Goal: Task Accomplishment & Management: Use online tool/utility

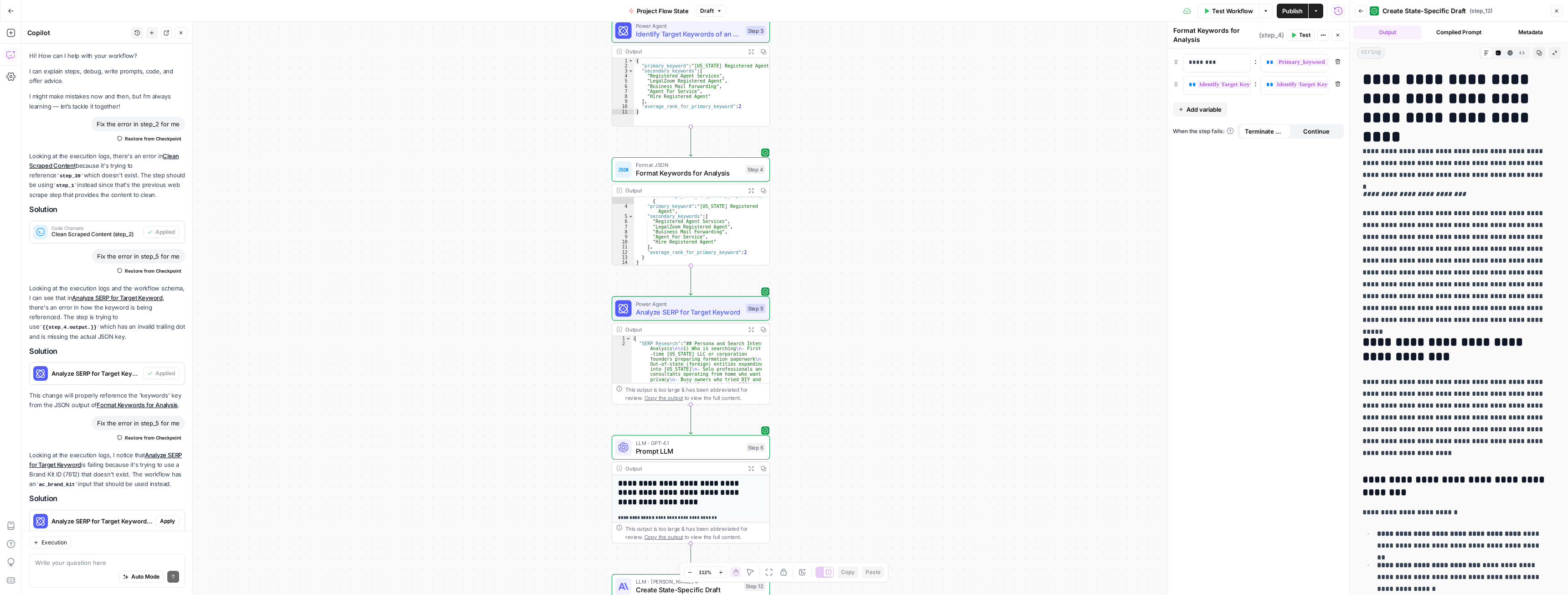
scroll to position [313, 0]
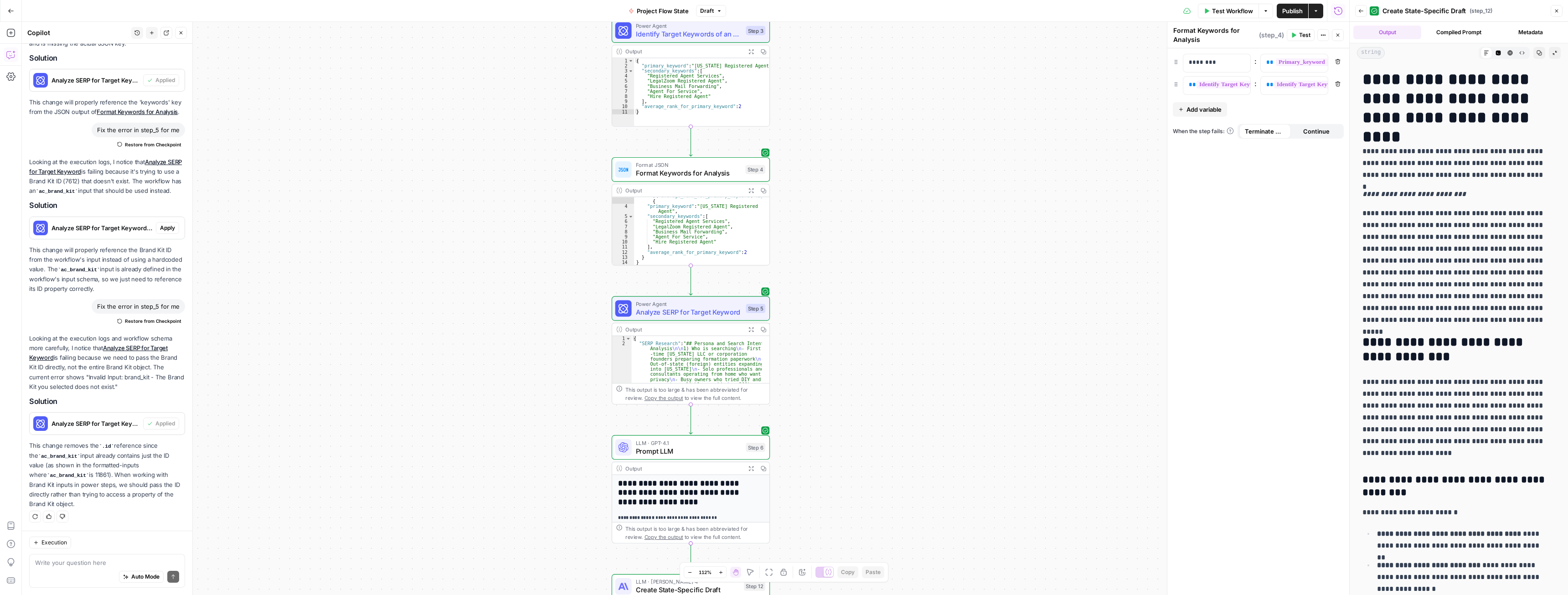
click at [1289, 8] on span "Publish" at bounding box center [1292, 10] width 21 height 9
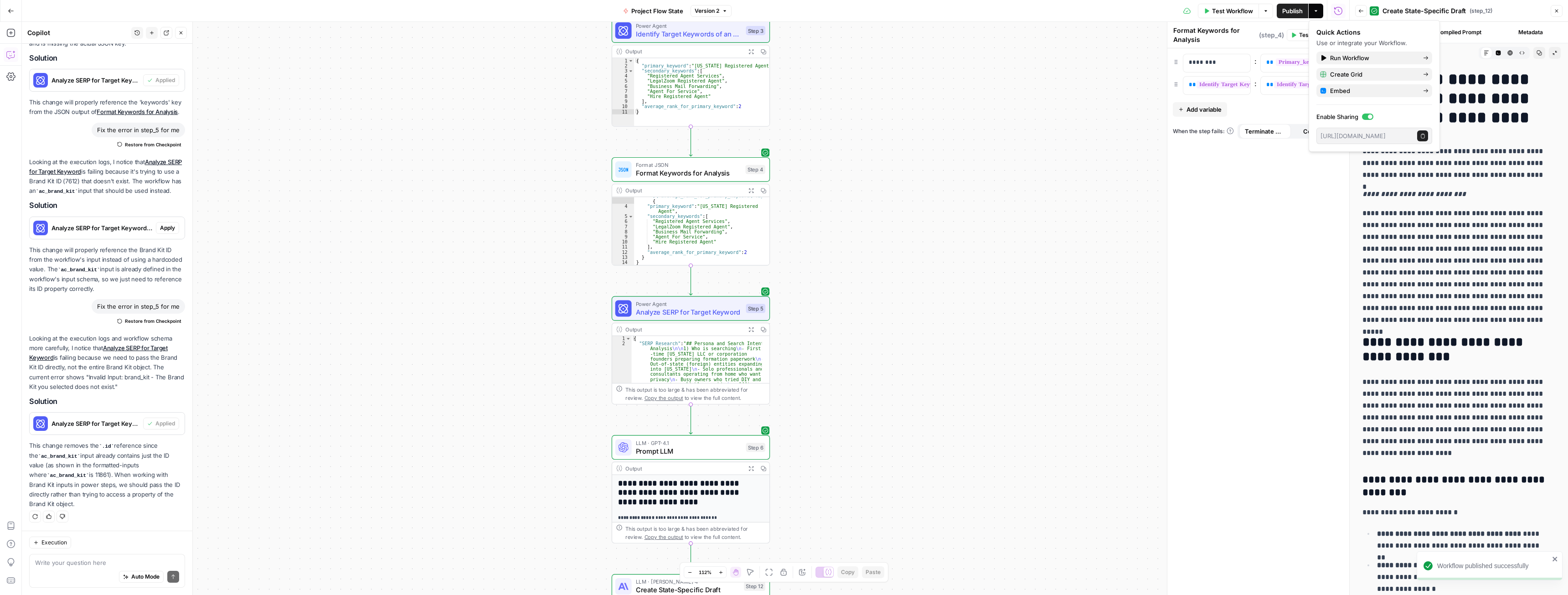
click at [1066, 141] on div "**********" at bounding box center [685, 308] width 1328 height 573
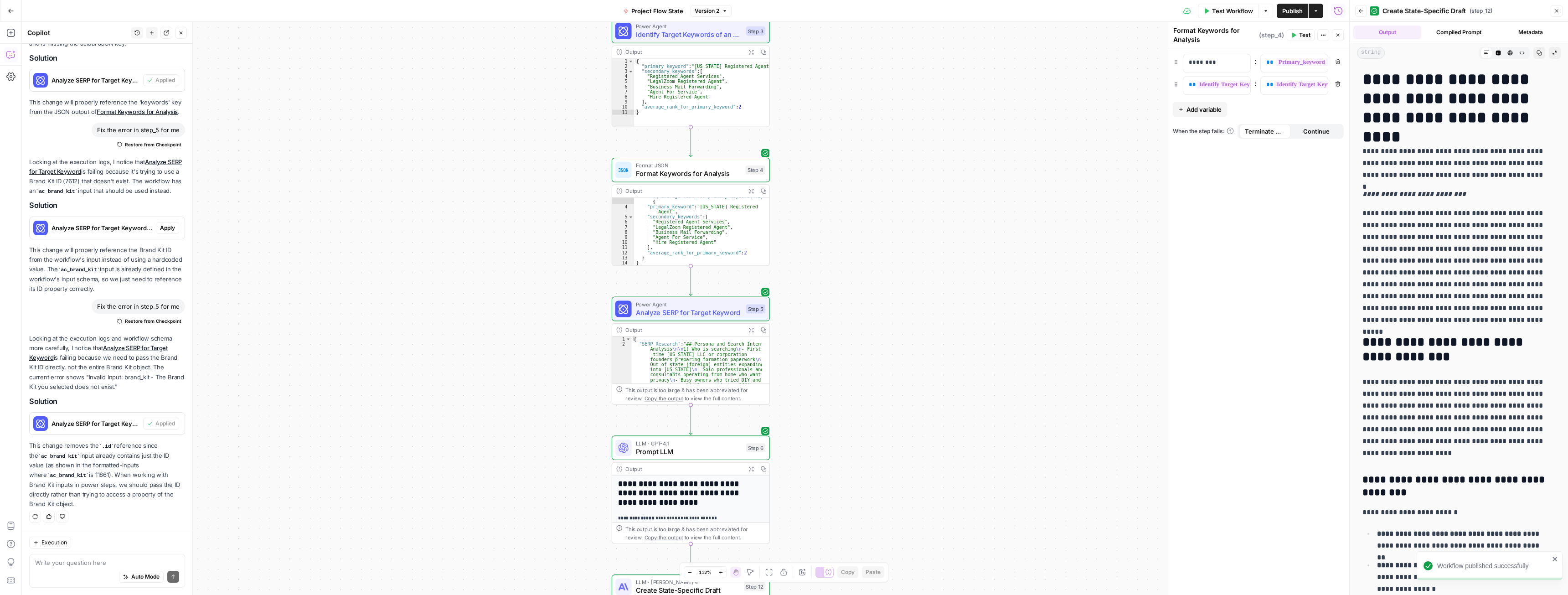
click at [9, 15] on button "Go Back" at bounding box center [10, 10] width 16 height 16
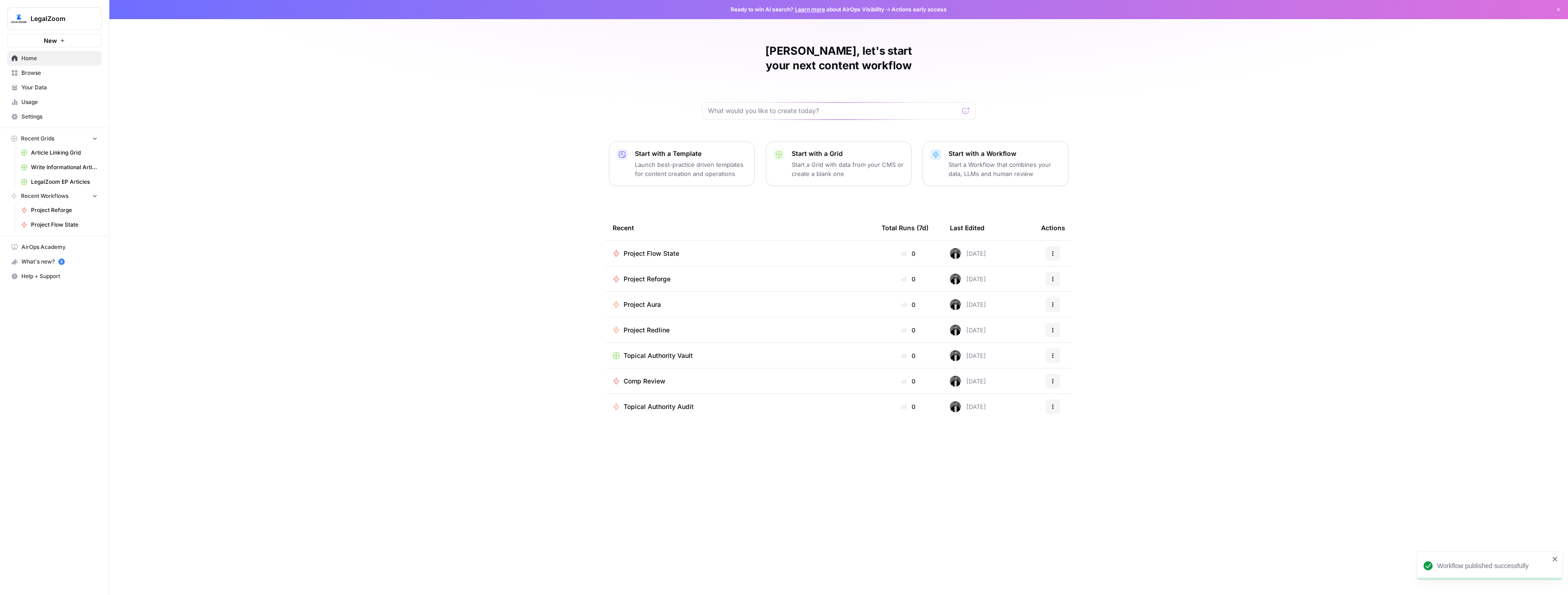
click at [52, 43] on span "New" at bounding box center [51, 40] width 13 height 9
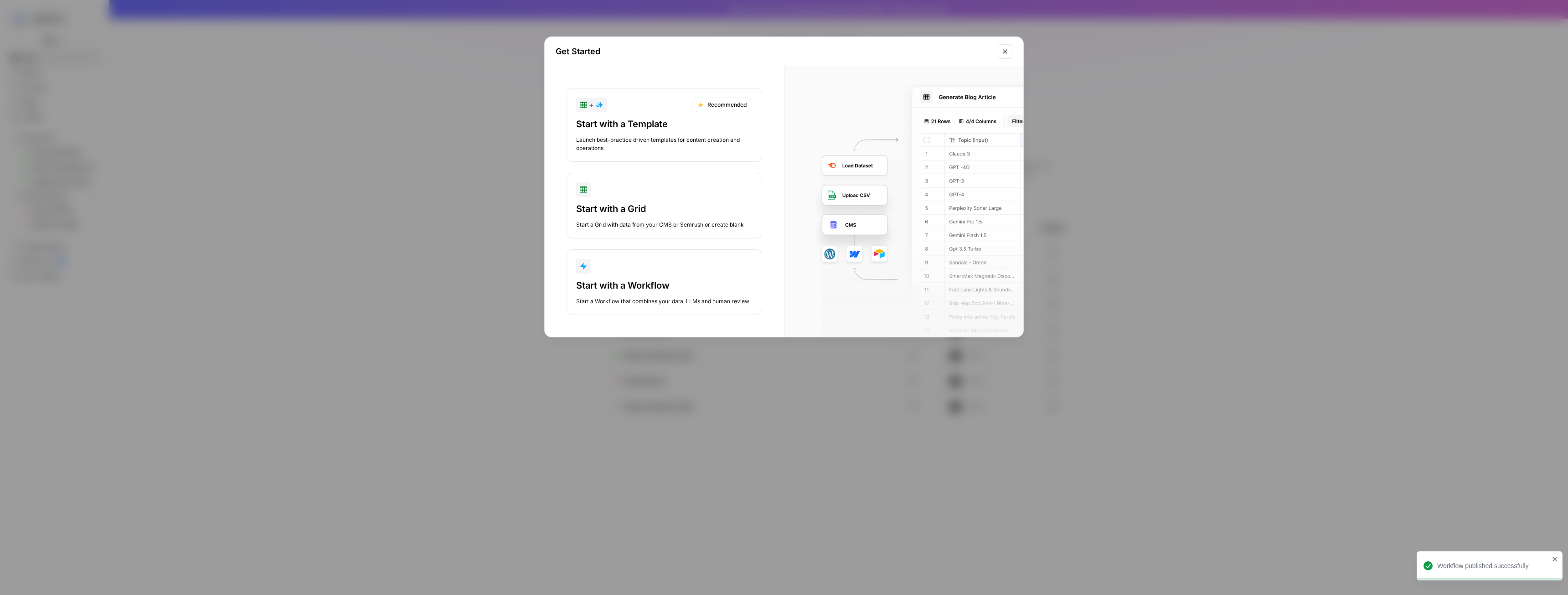
click at [680, 199] on button "Start with a Grid Start a Grid with data from your CMS or Semrush or create bla…" at bounding box center [664, 206] width 195 height 66
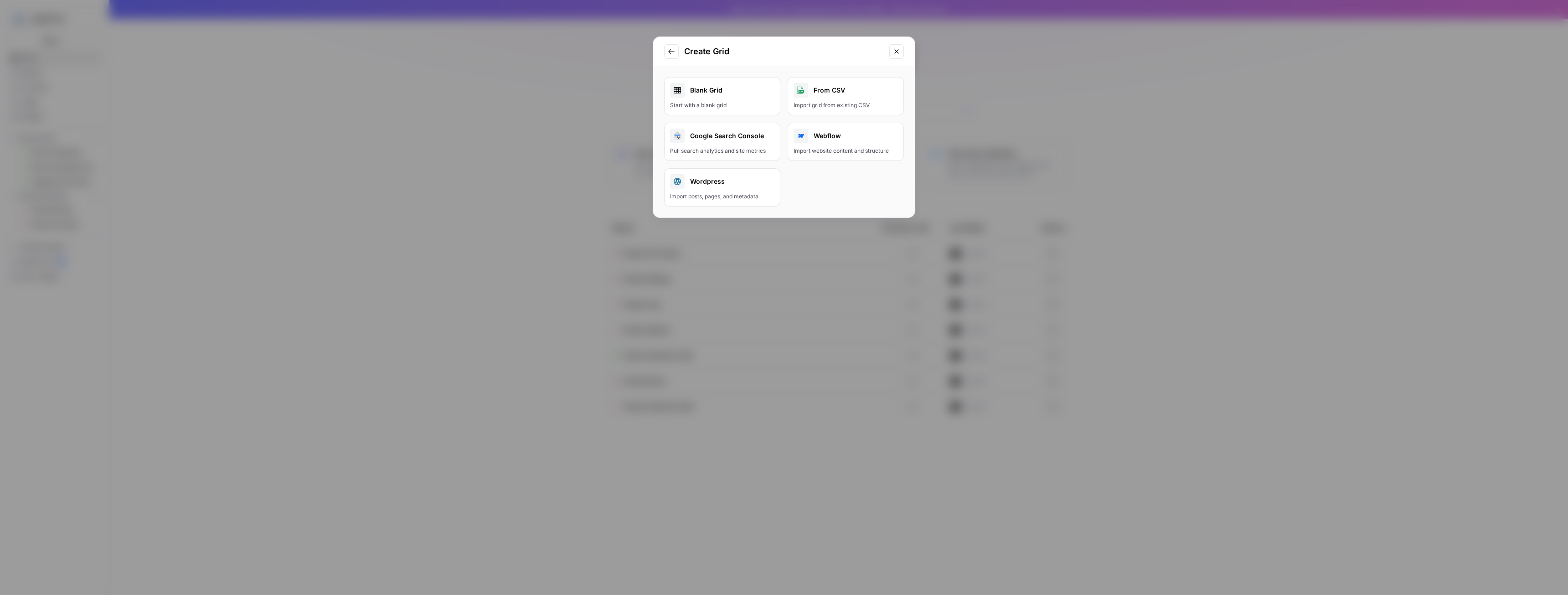
click at [835, 91] on div "From CSV" at bounding box center [845, 90] width 104 height 15
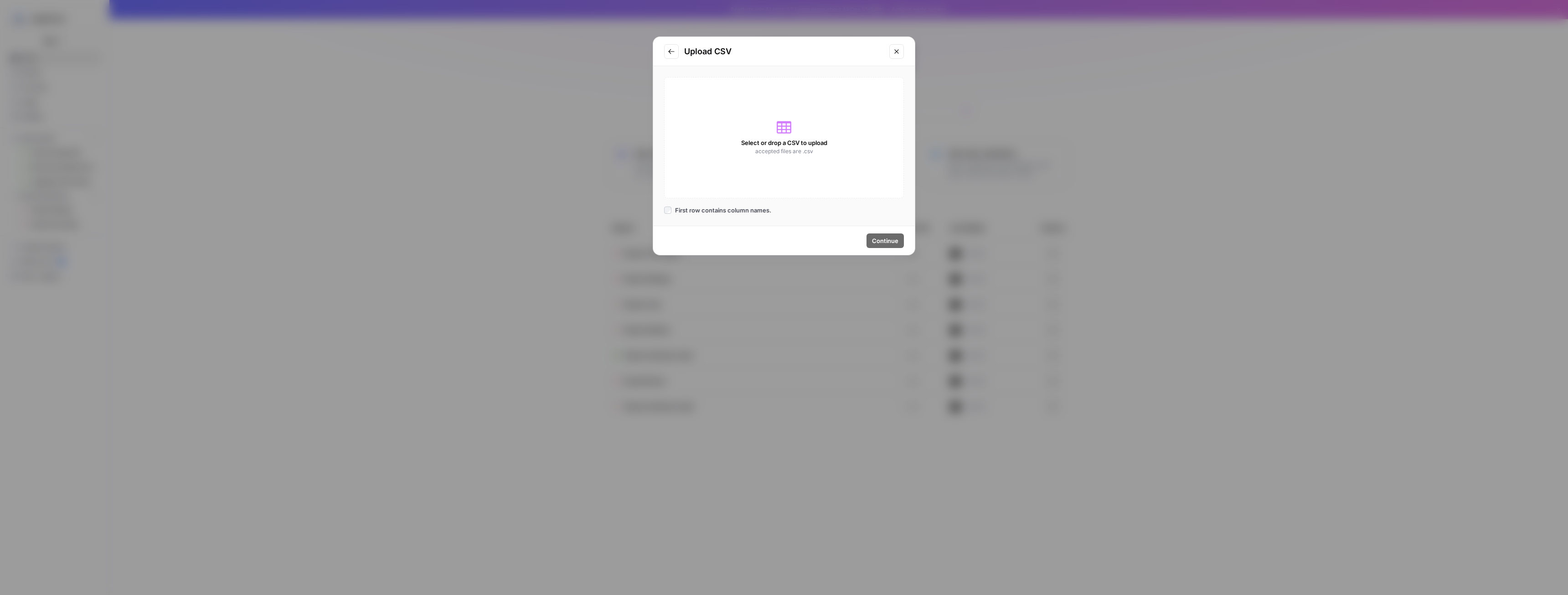
click at [891, 52] on button "Close modal" at bounding box center [897, 52] width 15 height 15
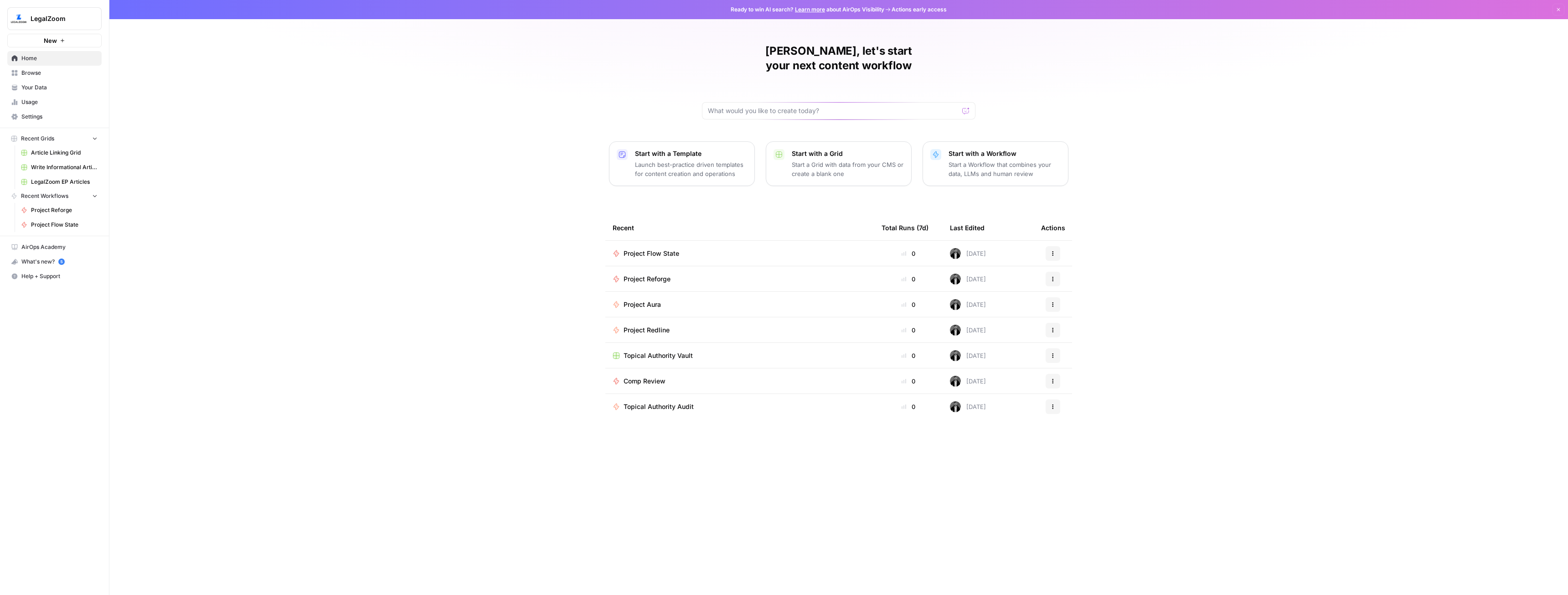
click at [821, 141] on button "Start with a Grid Start a Grid with data from your CMS or create a blank one" at bounding box center [839, 163] width 146 height 44
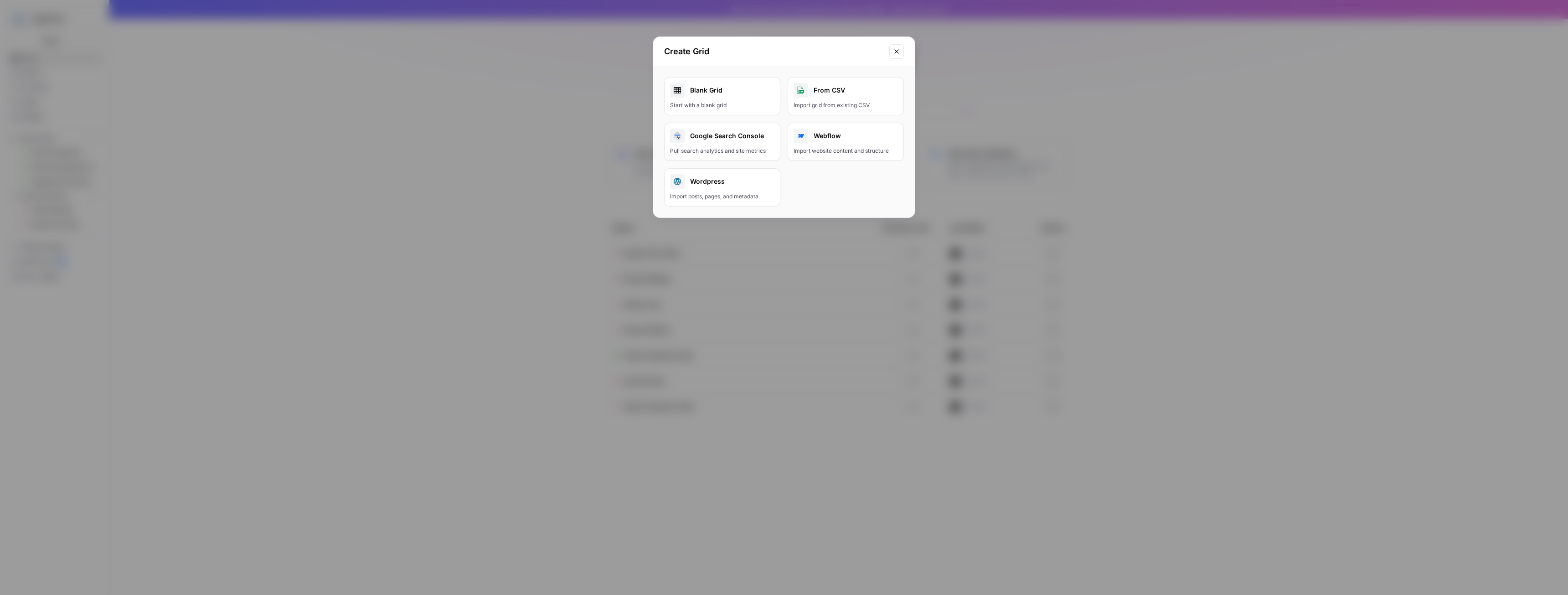
click at [736, 102] on div "Start with a blank grid" at bounding box center [722, 105] width 104 height 8
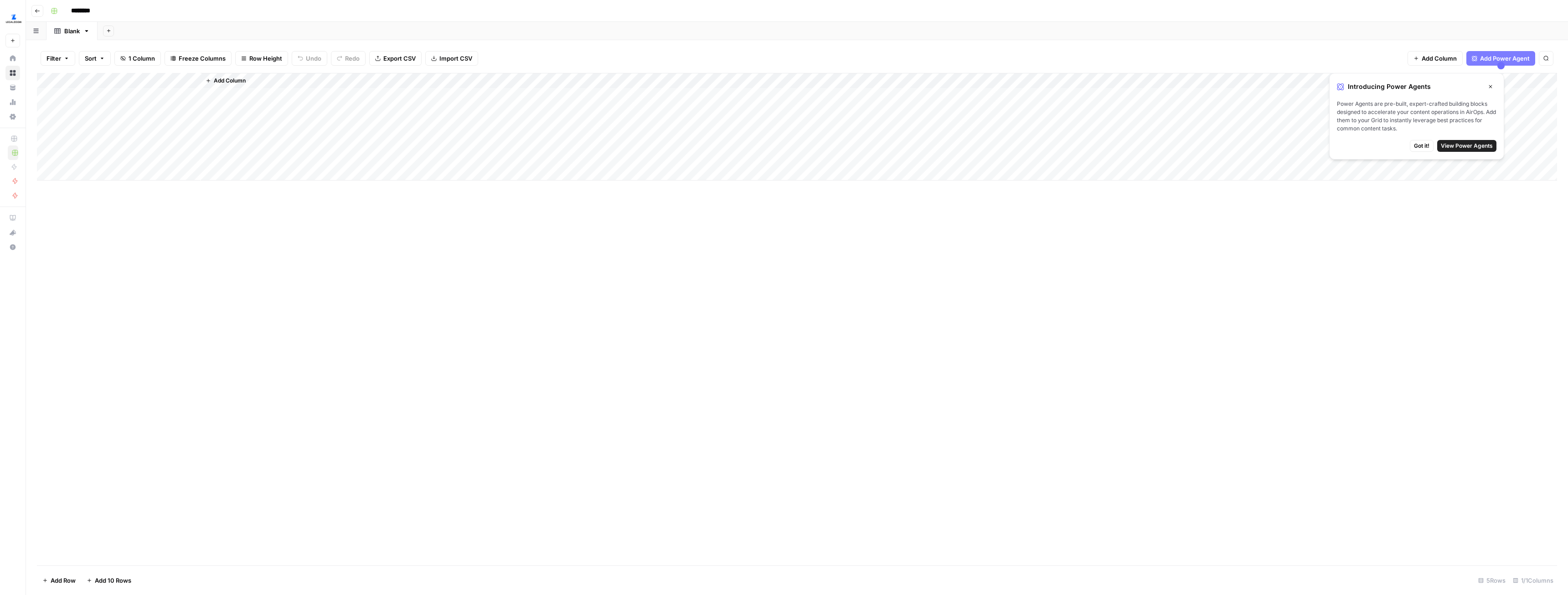
click at [136, 95] on div "Add Column" at bounding box center [797, 127] width 1520 height 108
click at [127, 159] on div "Add Column" at bounding box center [797, 127] width 1520 height 108
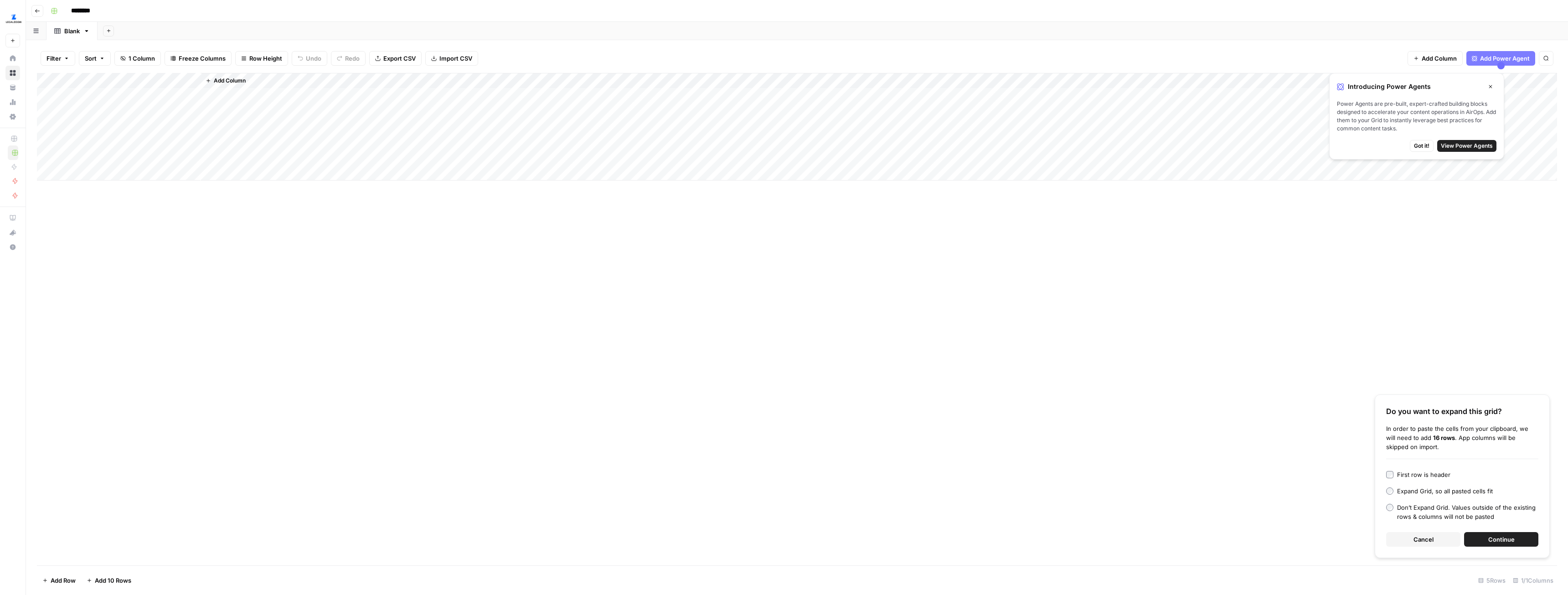
click at [1511, 538] on span "Continue" at bounding box center [1501, 539] width 26 height 9
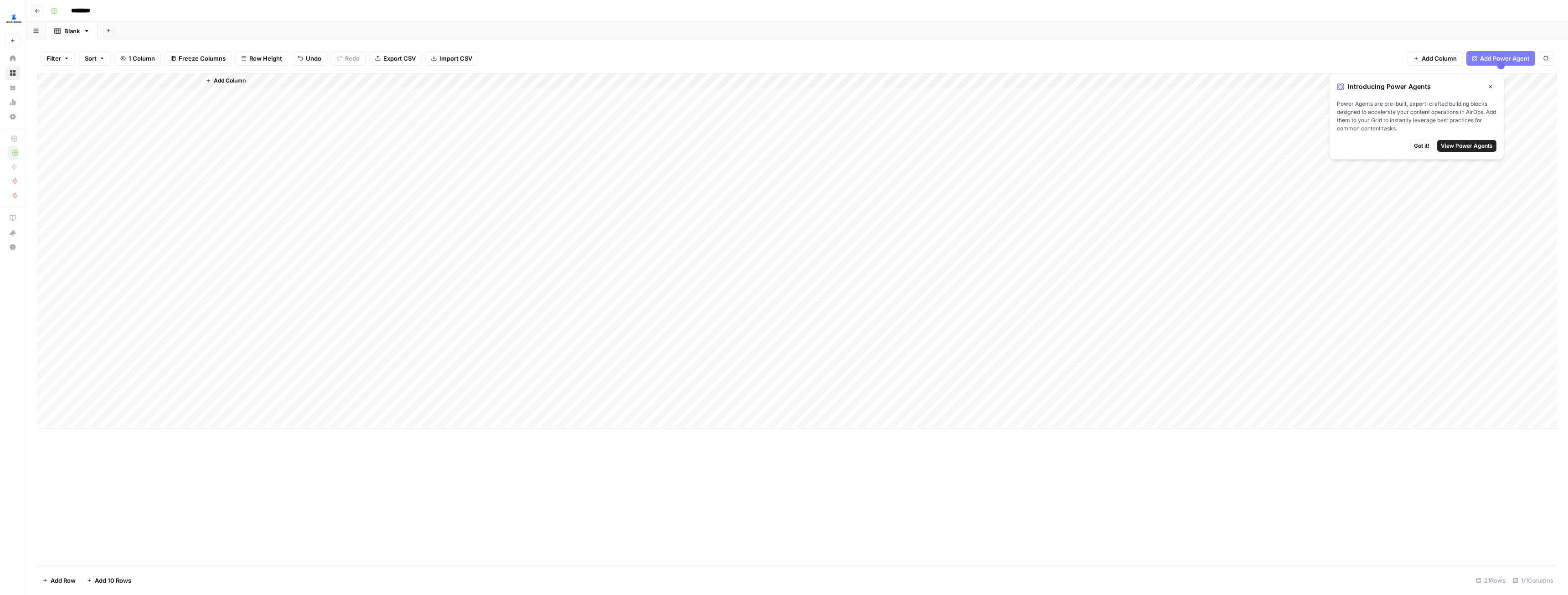
click at [222, 83] on span "Add Column" at bounding box center [229, 80] width 32 height 8
click at [1488, 88] on icon "button" at bounding box center [1490, 86] width 5 height 5
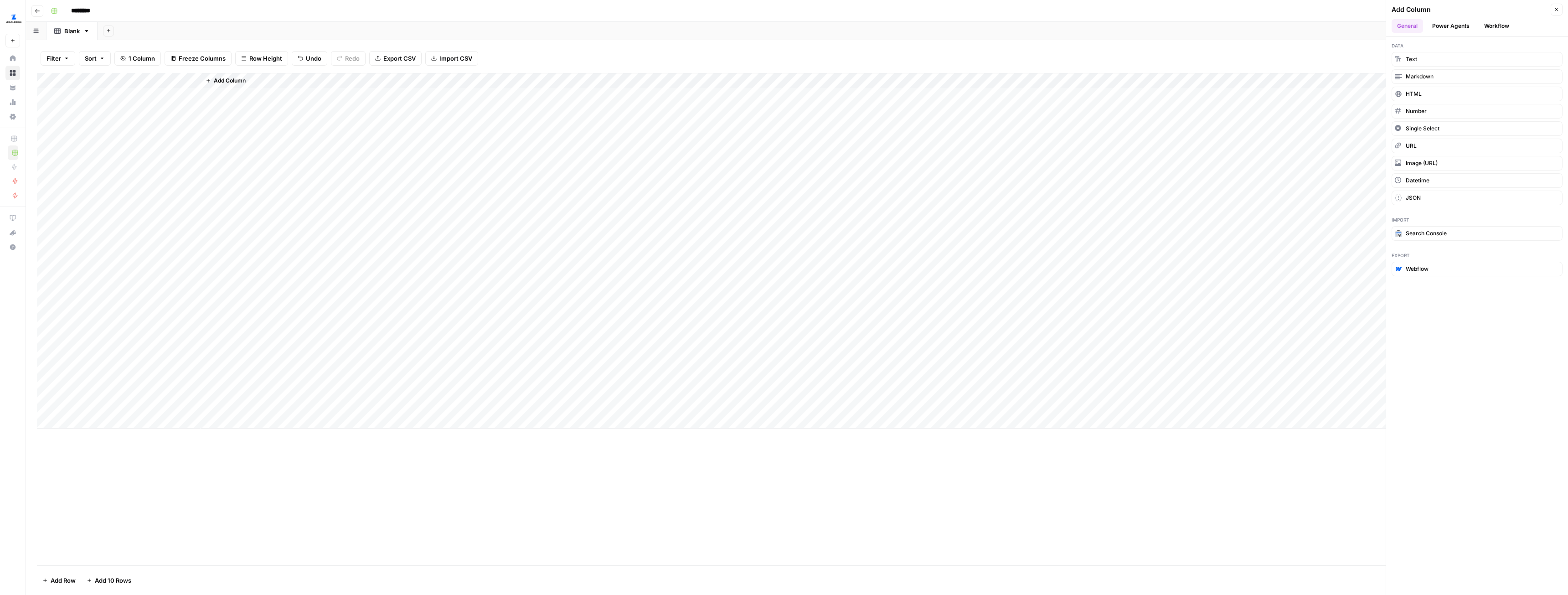
click at [1502, 17] on header "Add Column Close General Power Agents Workflow" at bounding box center [1477, 18] width 182 height 37
click at [1501, 23] on button "Workflow" at bounding box center [1496, 26] width 36 height 13
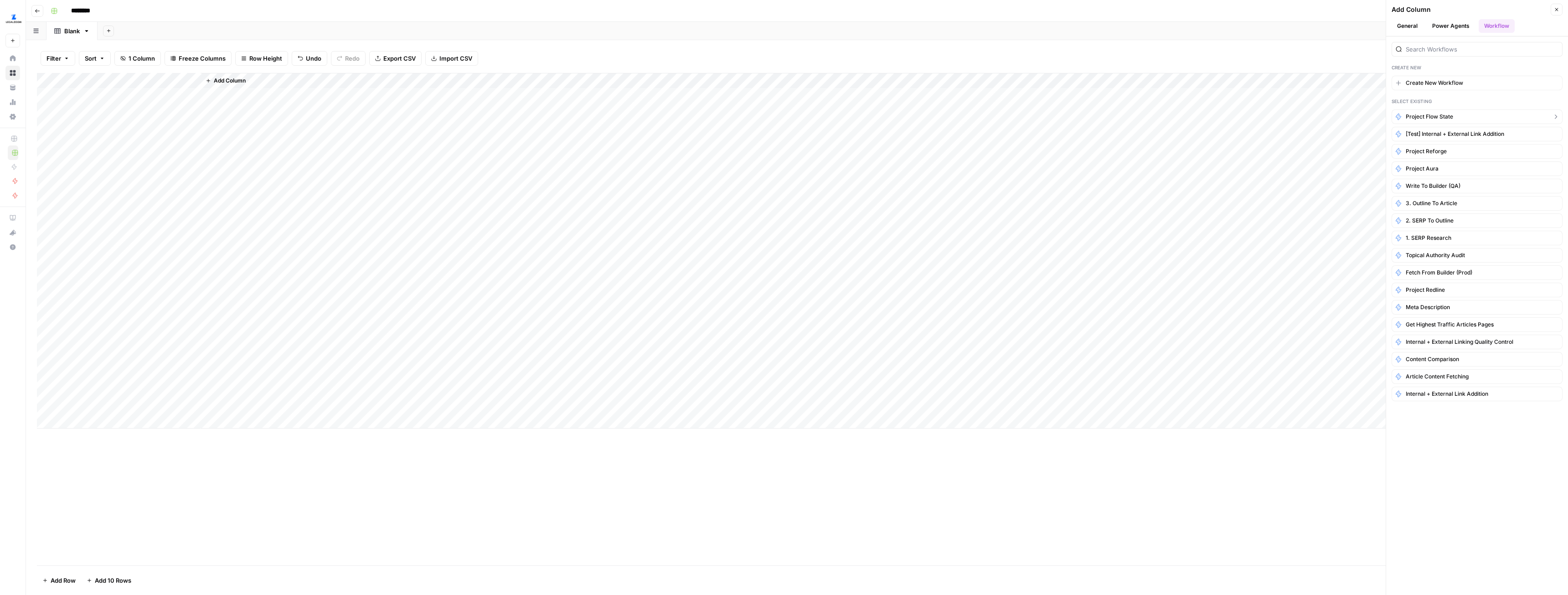
click at [1449, 120] on span "Project Flow State" at bounding box center [1429, 116] width 47 height 8
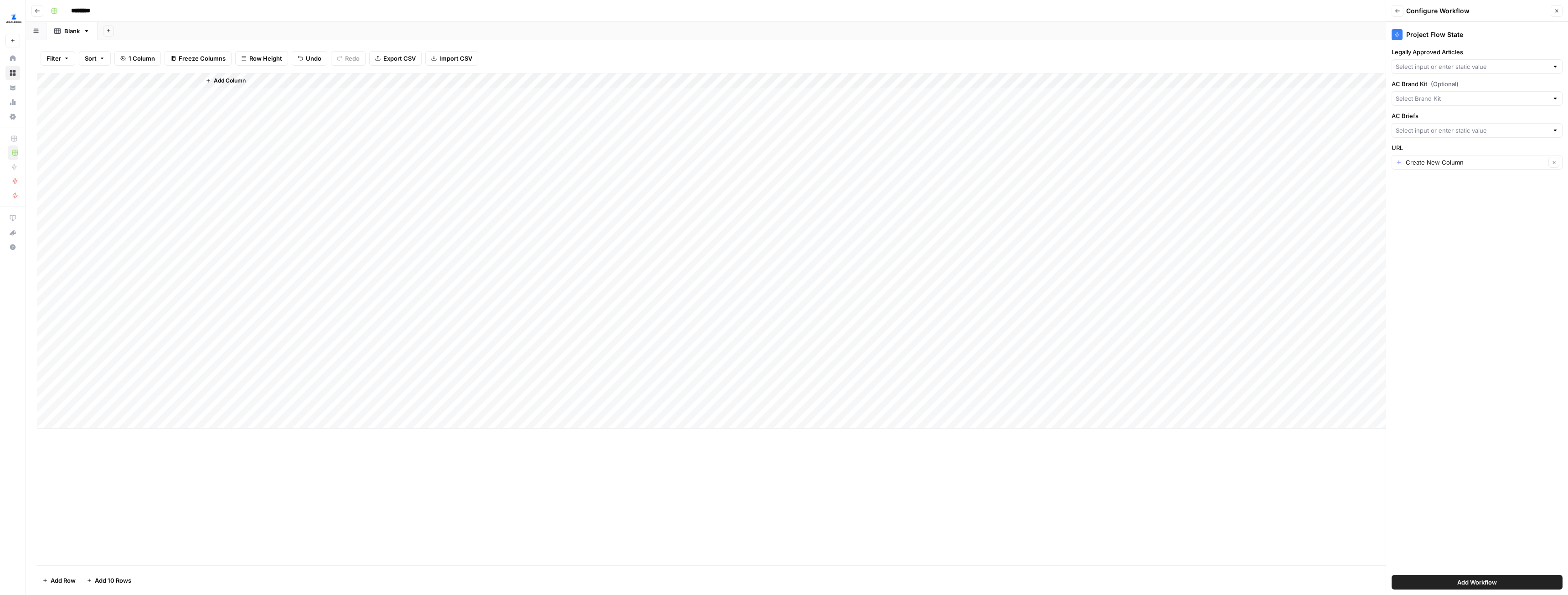
click at [1470, 73] on div at bounding box center [1477, 66] width 171 height 15
click at [1460, 109] on span "Legally Reviewed AC Content" at bounding box center [1475, 113] width 152 height 9
type input "Legally Reviewed AC Content"
click at [1462, 99] on input "AC Brand Kit (Optional)" at bounding box center [1472, 98] width 153 height 9
click at [1449, 156] on span "LegalZoom - Registered Agent" at bounding box center [1475, 158] width 152 height 9
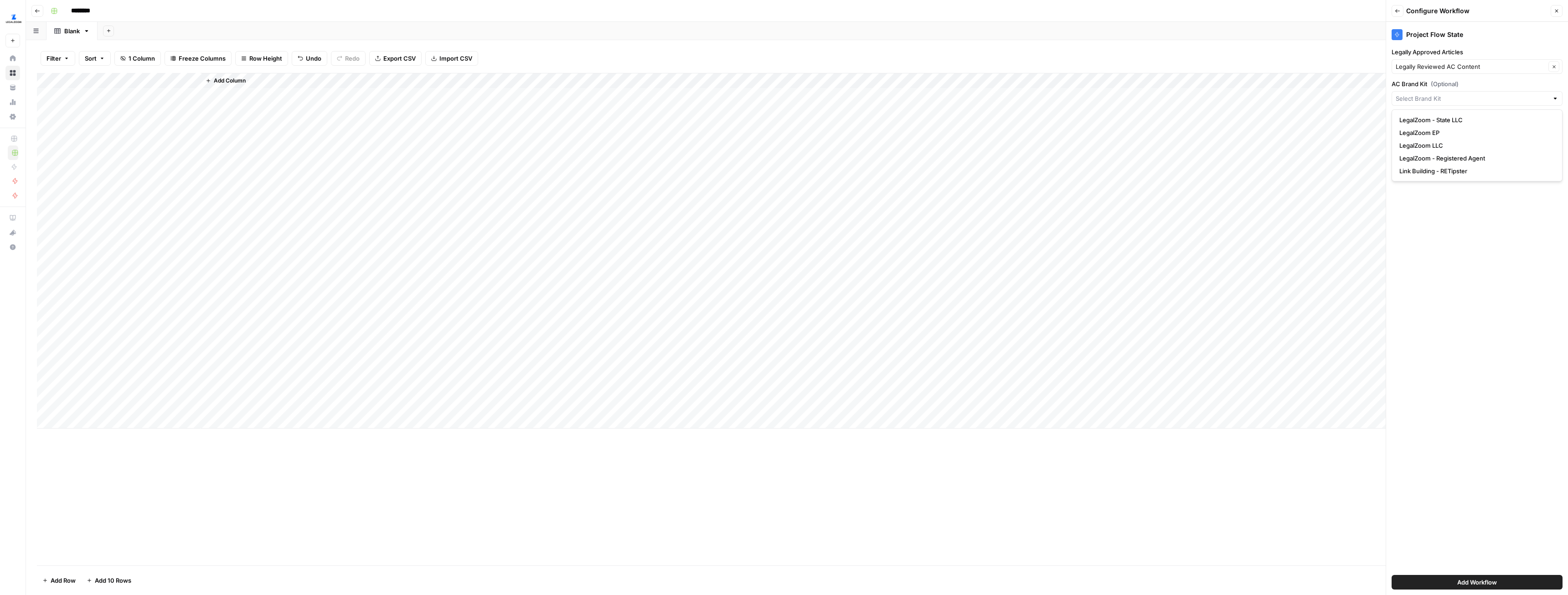
type input "LegalZoom - Registered Agent"
click at [1451, 130] on input "AC Briefs" at bounding box center [1472, 130] width 153 height 9
click at [1432, 199] on span "AC Briefing" at bounding box center [1475, 203] width 152 height 9
type input "AC Briefing"
click at [1490, 163] on input "URL" at bounding box center [1475, 162] width 140 height 9
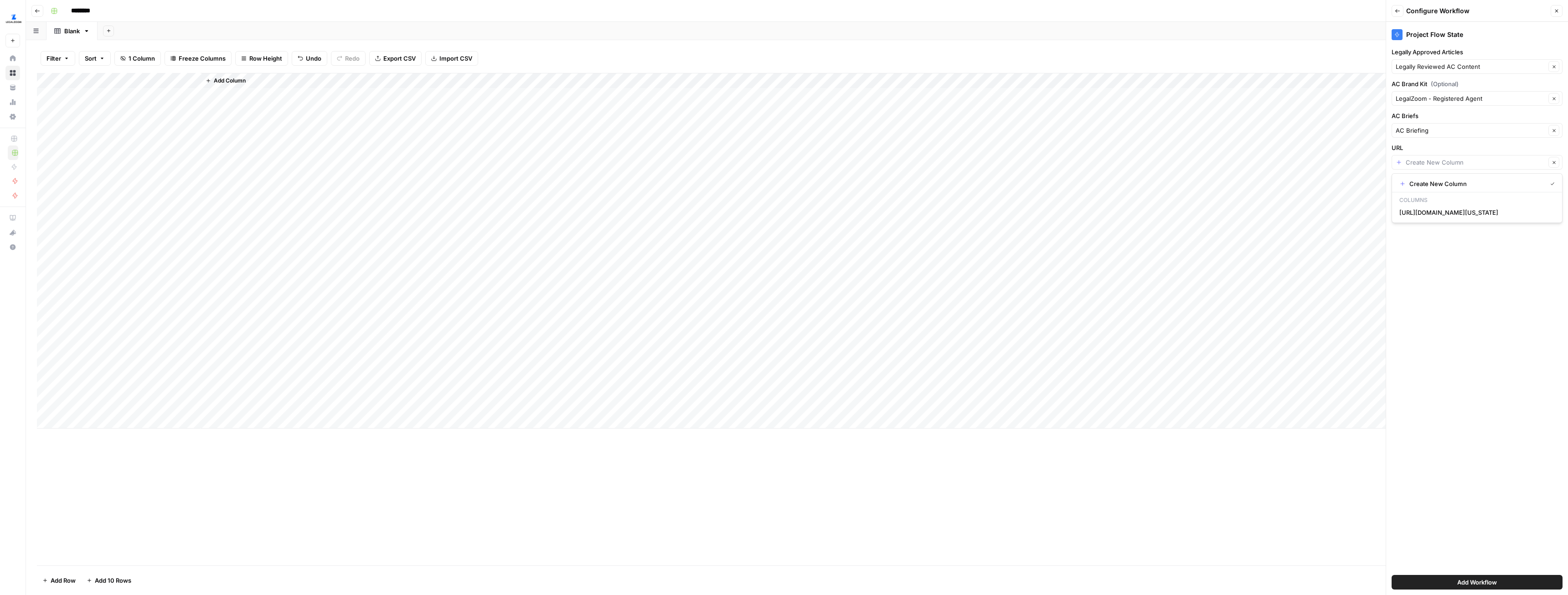
type input "Create New Column"
click at [121, 79] on div "Add Column" at bounding box center [797, 251] width 1520 height 356
click at [118, 106] on input "[URL][DOMAIN_NAME][US_STATE]" at bounding box center [124, 102] width 93 height 9
type input "url"
click at [111, 402] on div "Add Column" at bounding box center [797, 251] width 1520 height 356
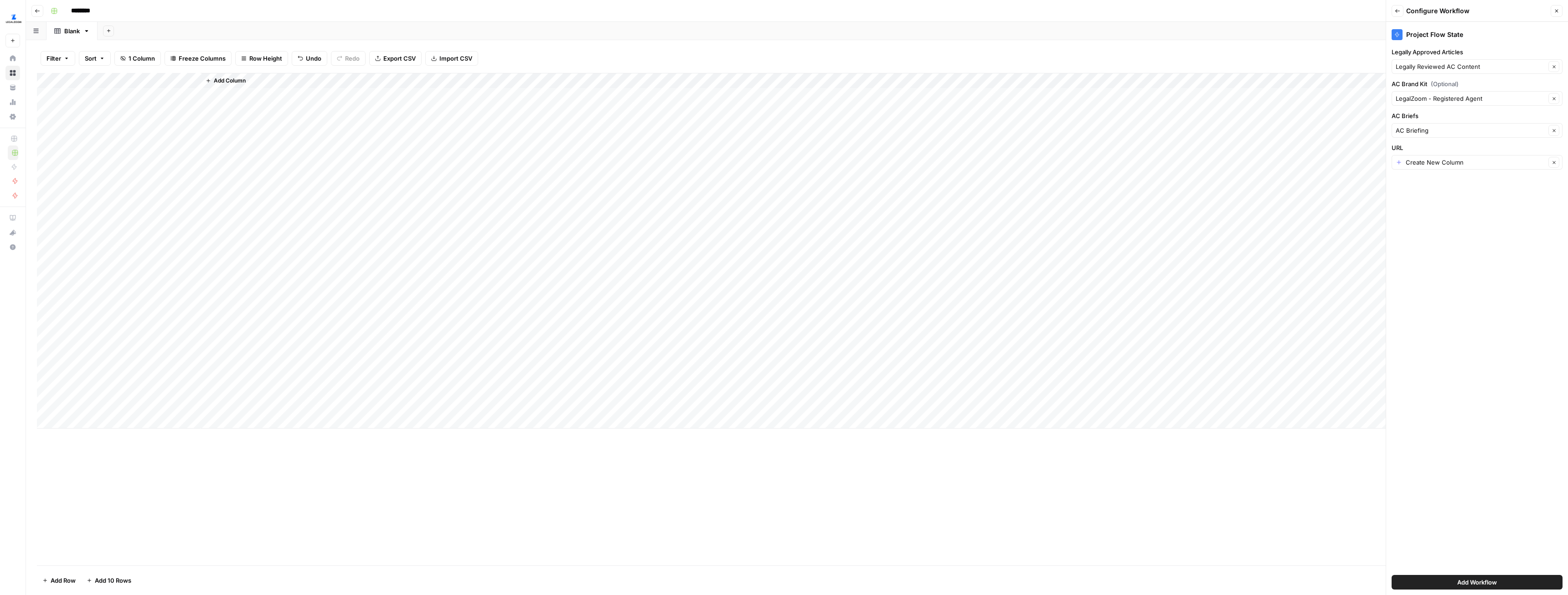
click at [224, 465] on div "Add Column" at bounding box center [797, 319] width 1520 height 493
click at [250, 84] on button "Add Column" at bounding box center [226, 80] width 47 height 12
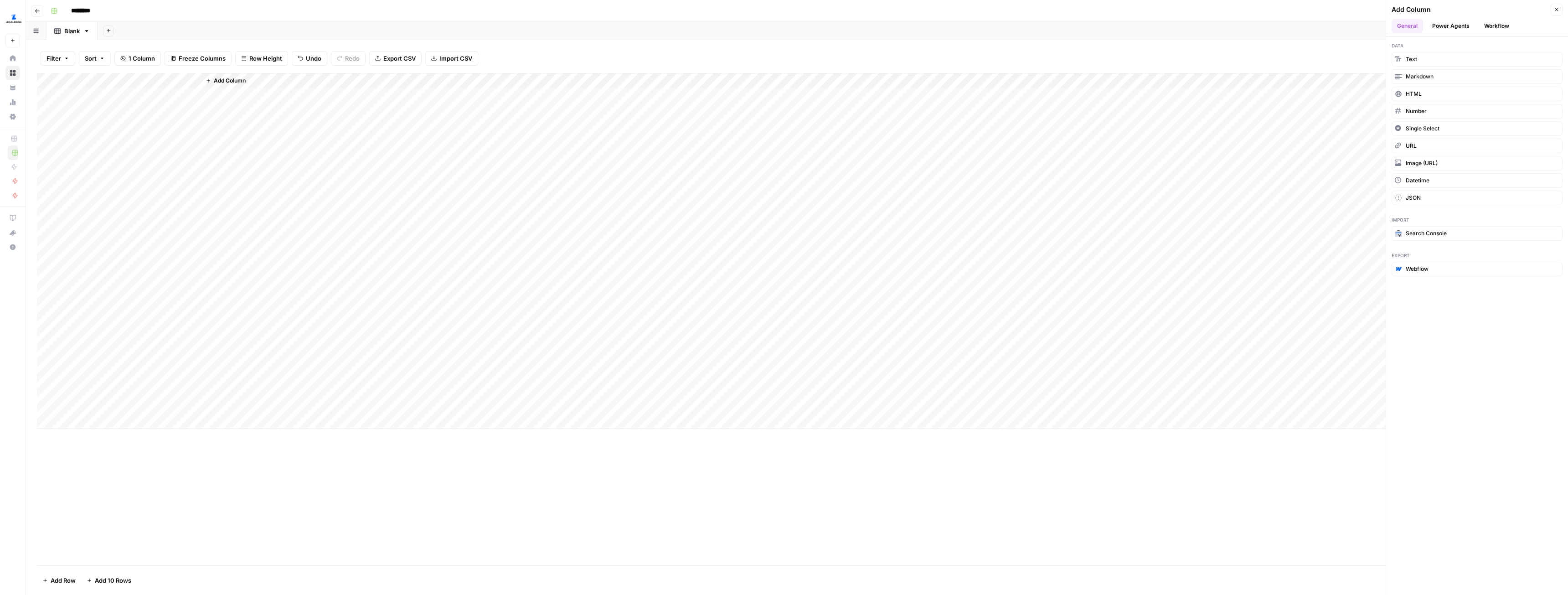
click at [1491, 28] on button "Workflow" at bounding box center [1496, 26] width 36 height 13
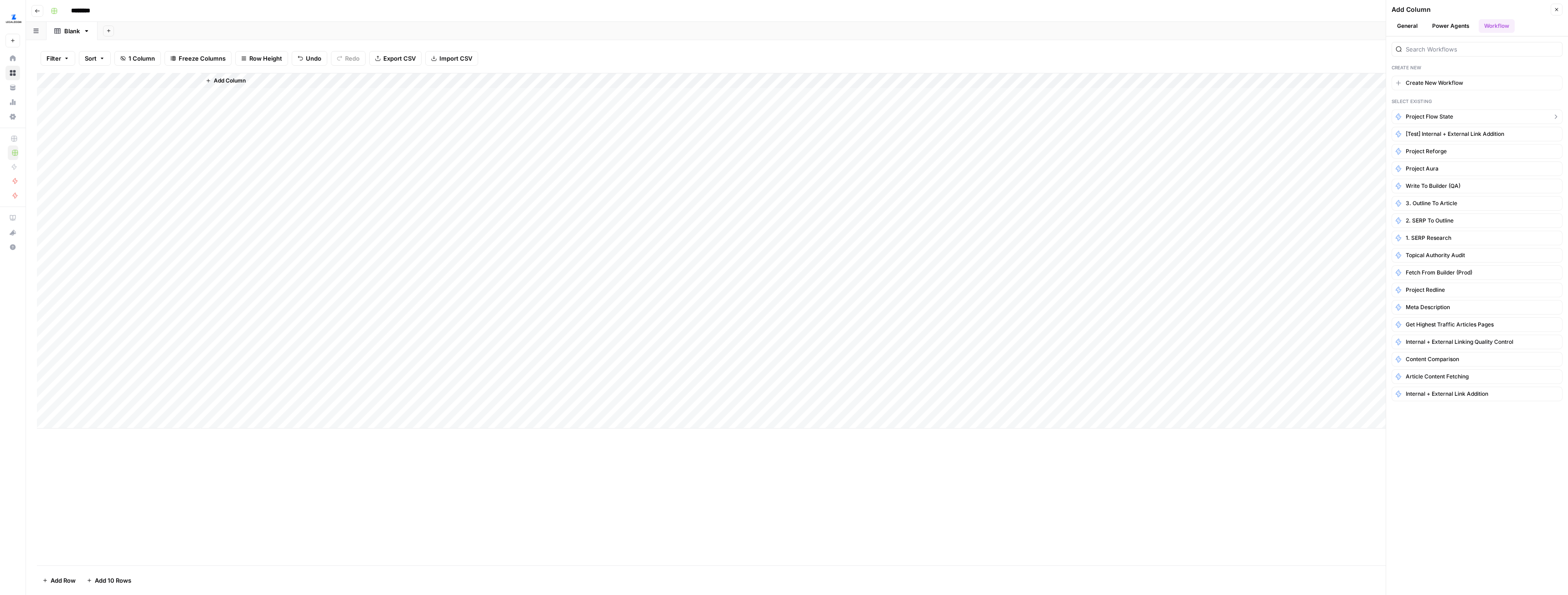
click at [1437, 120] on span "Project Flow State" at bounding box center [1429, 116] width 47 height 8
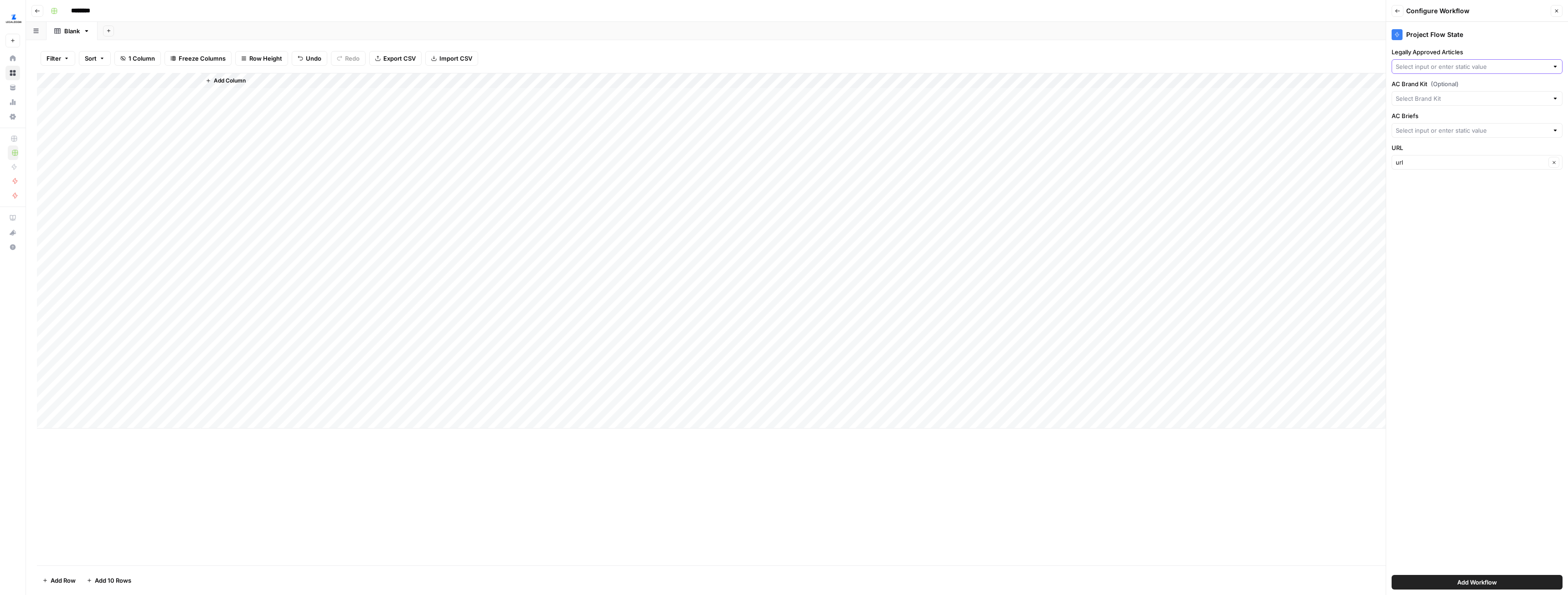
click at [1451, 63] on input "Legally Approved Articles" at bounding box center [1472, 66] width 153 height 9
click at [1430, 113] on span "Legally Reviewed AC Content" at bounding box center [1475, 113] width 152 height 9
type input "Legally Reviewed AC Content"
click at [1441, 98] on input "AC Brand Kit (Optional)" at bounding box center [1472, 98] width 153 height 9
click at [1433, 157] on span "LegalZoom - Registered Agent" at bounding box center [1475, 158] width 152 height 9
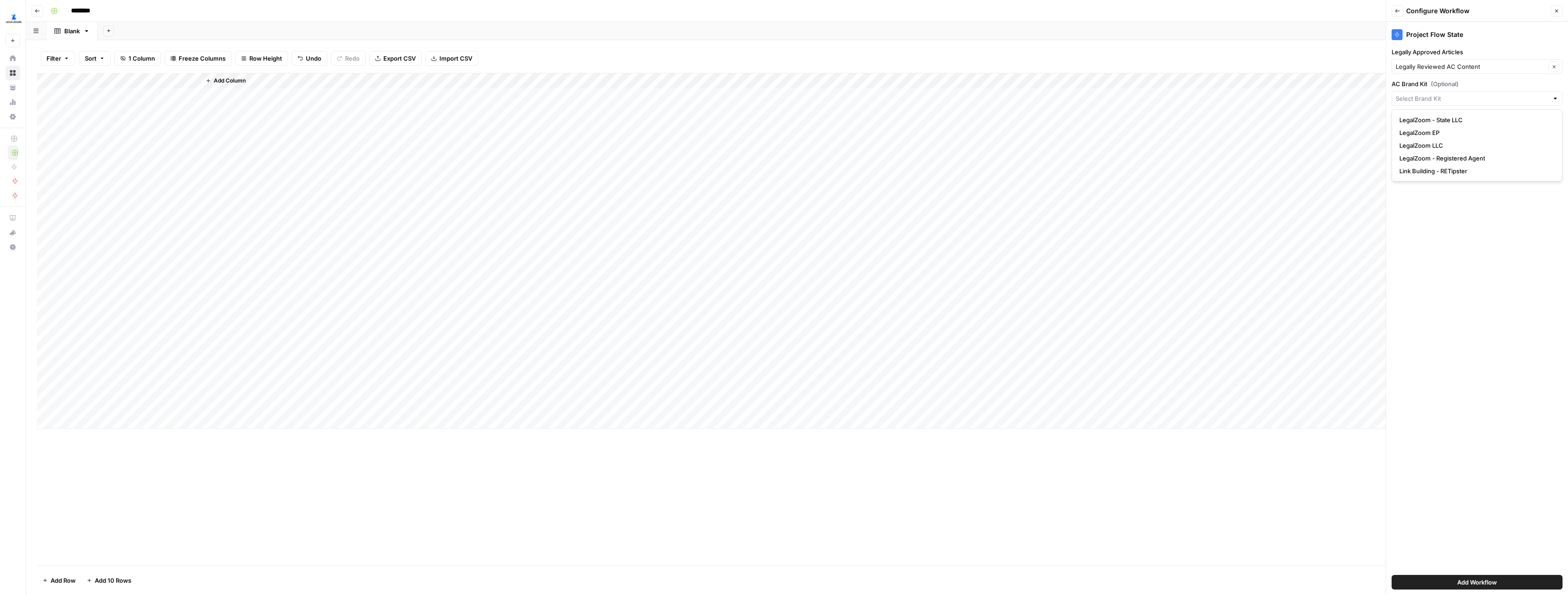
type input "LegalZoom - Registered Agent"
click at [1433, 136] on div at bounding box center [1477, 130] width 171 height 15
click at [1423, 201] on span "AC Briefing" at bounding box center [1475, 203] width 152 height 9
type input "AC Briefing"
click at [1435, 166] on input "URL" at bounding box center [1471, 162] width 150 height 9
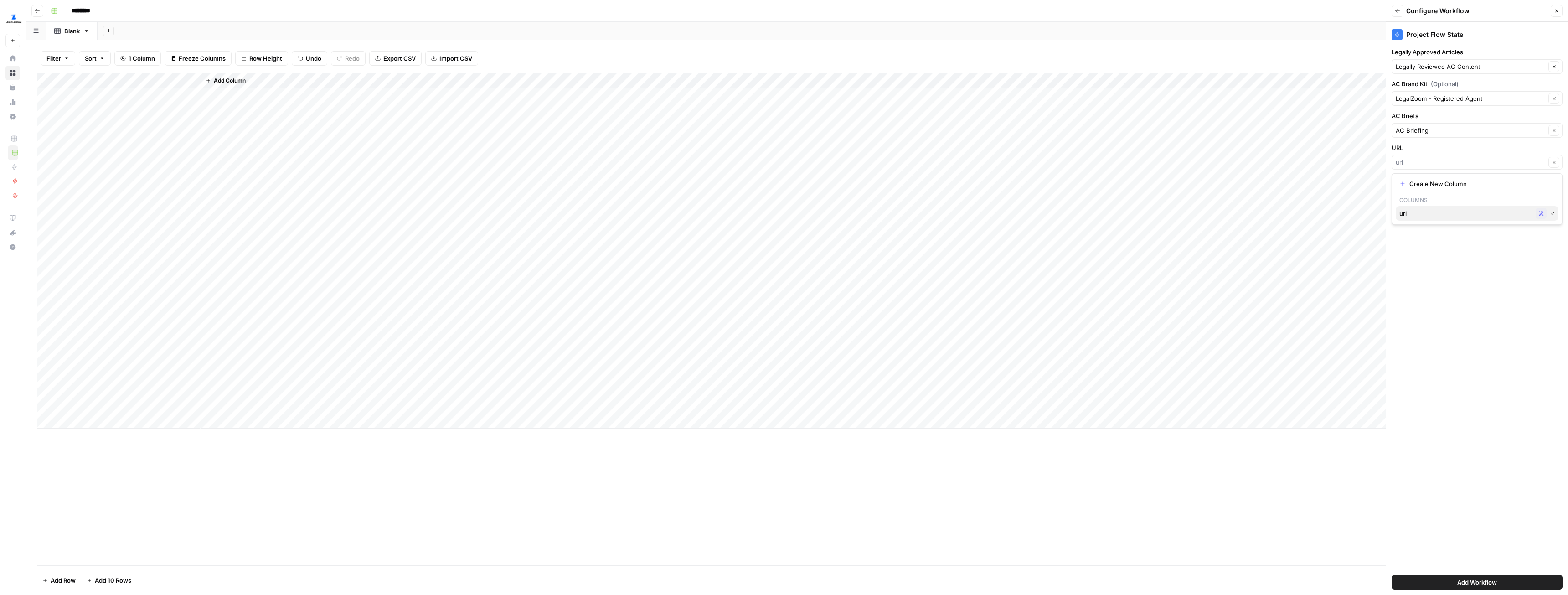
click at [1419, 210] on span "url" at bounding box center [1466, 213] width 133 height 9
type input "url"
click at [1487, 580] on span "Add Workflow" at bounding box center [1477, 582] width 40 height 9
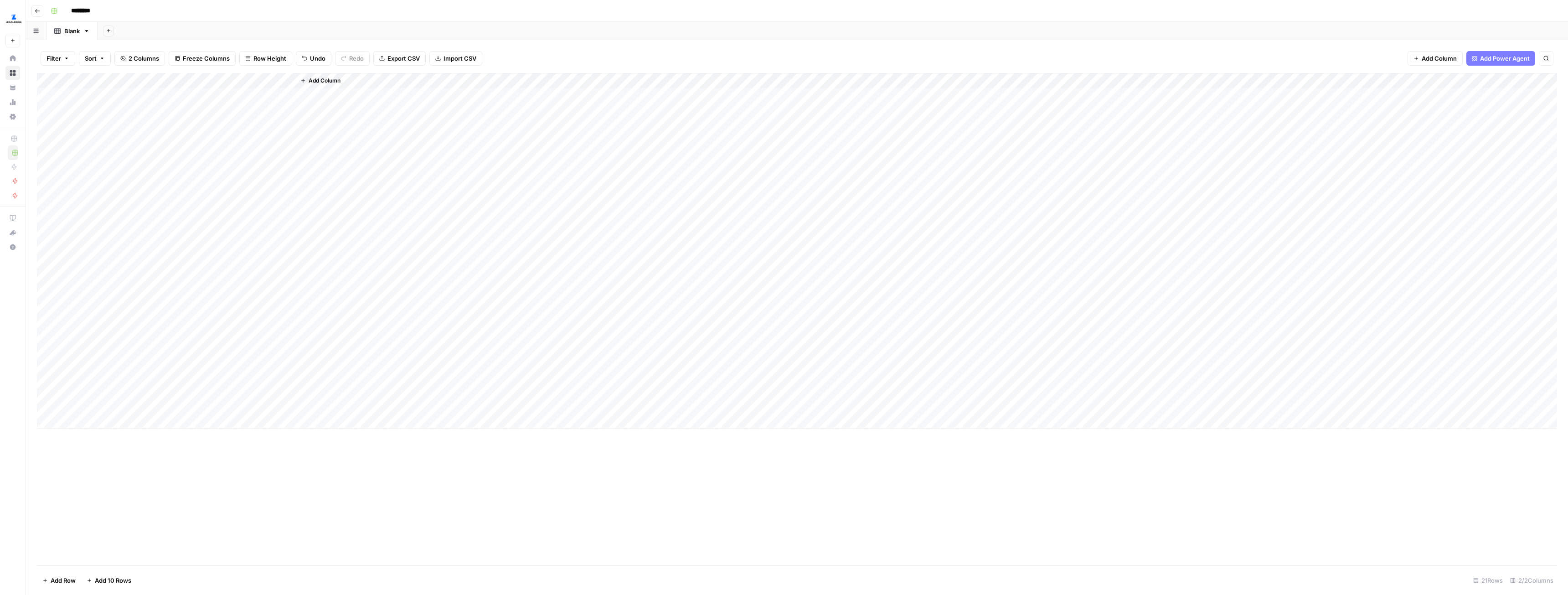
click at [288, 77] on div "Add Column" at bounding box center [797, 251] width 1520 height 356
click at [303, 100] on span "All Rows" at bounding box center [320, 102] width 57 height 9
click at [111, 7] on input "********" at bounding box center [93, 11] width 51 height 15
type input "**********"
click at [313, 483] on div "Add Column" at bounding box center [797, 319] width 1520 height 493
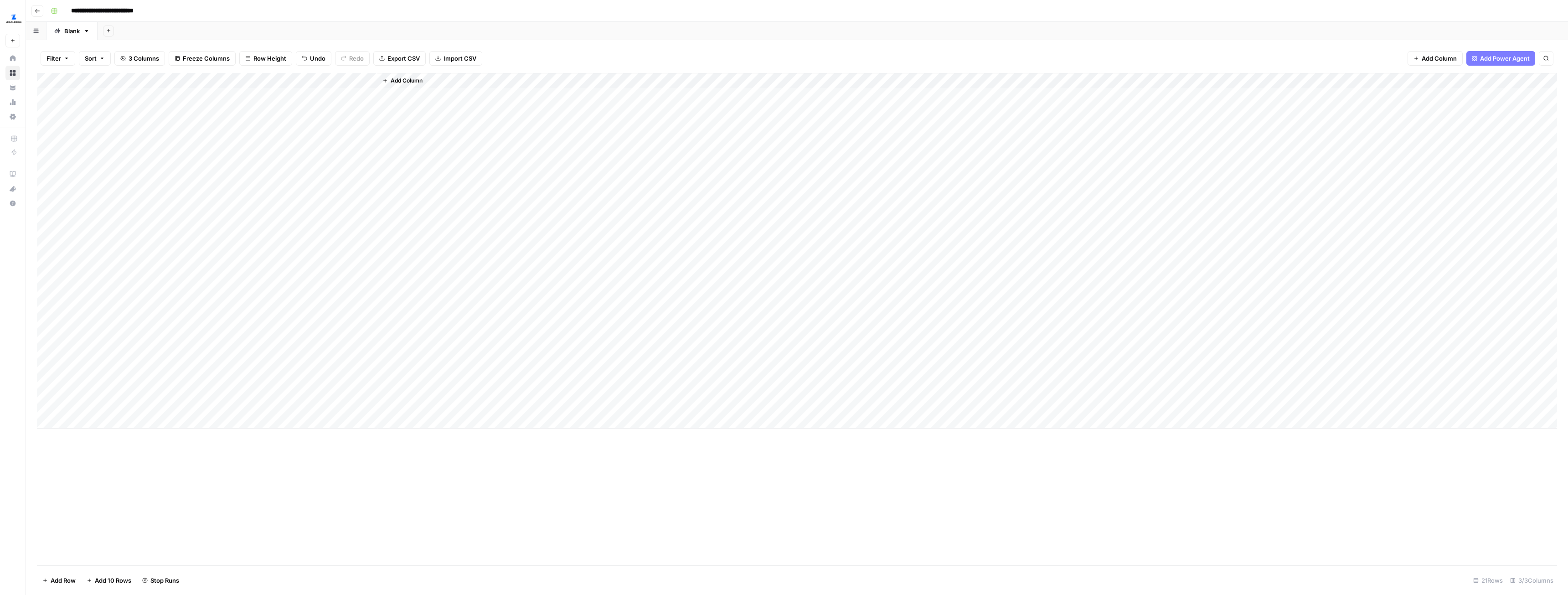
click at [274, 295] on div "Add Column" at bounding box center [797, 251] width 1520 height 356
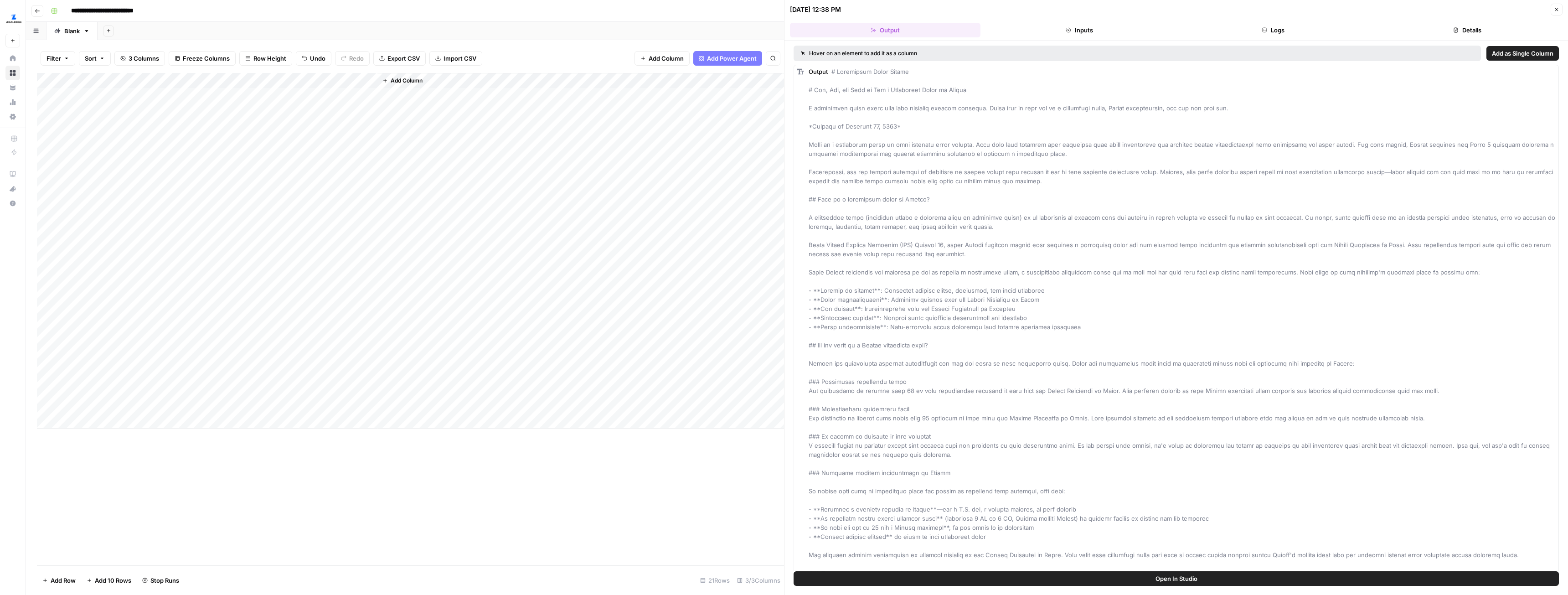
click at [1496, 54] on span "Add as Single Column" at bounding box center [1522, 53] width 61 height 9
click at [370, 81] on div "Add Column" at bounding box center [410, 251] width 747 height 356
click at [349, 170] on span "Remove Column" at bounding box center [352, 170] width 80 height 9
click at [758, 96] on span "Delete" at bounding box center [751, 94] width 19 height 9
click at [1107, 36] on button "Inputs" at bounding box center [1079, 30] width 191 height 15
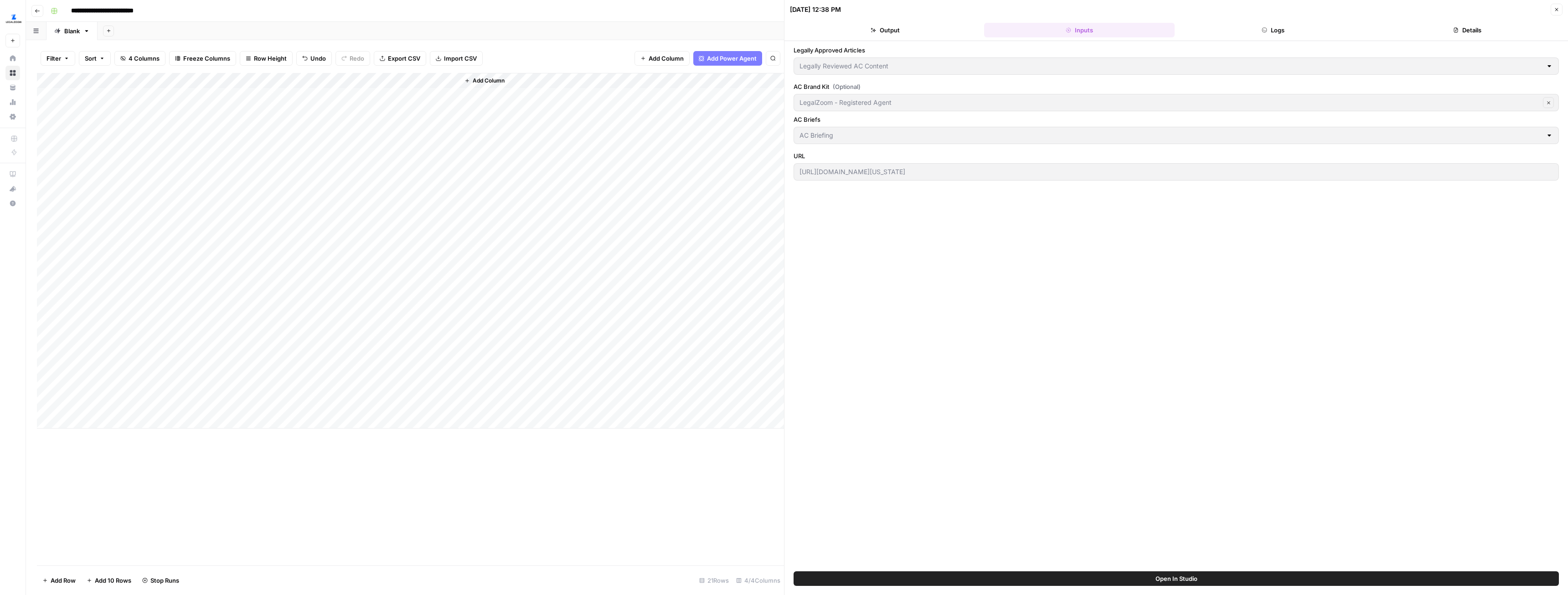
click at [1289, 30] on button "Logs" at bounding box center [1273, 30] width 191 height 15
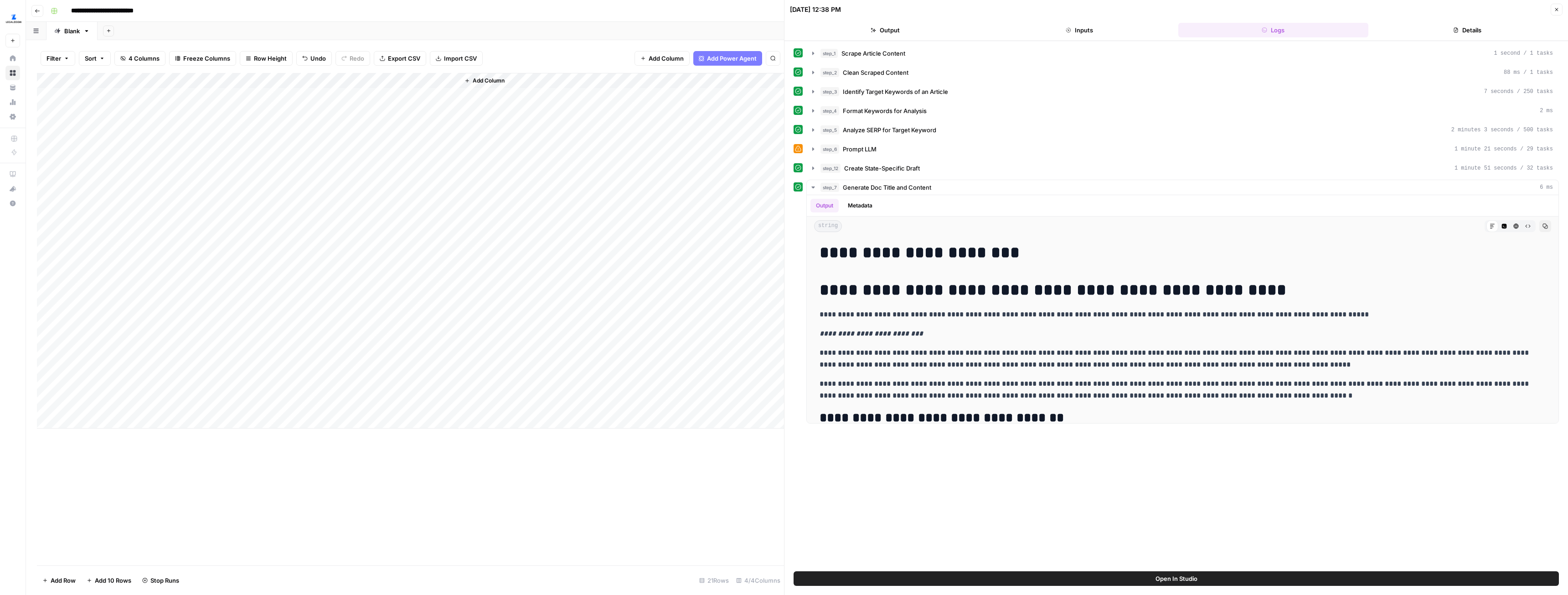
click at [1465, 28] on button "Details" at bounding box center [1467, 30] width 191 height 15
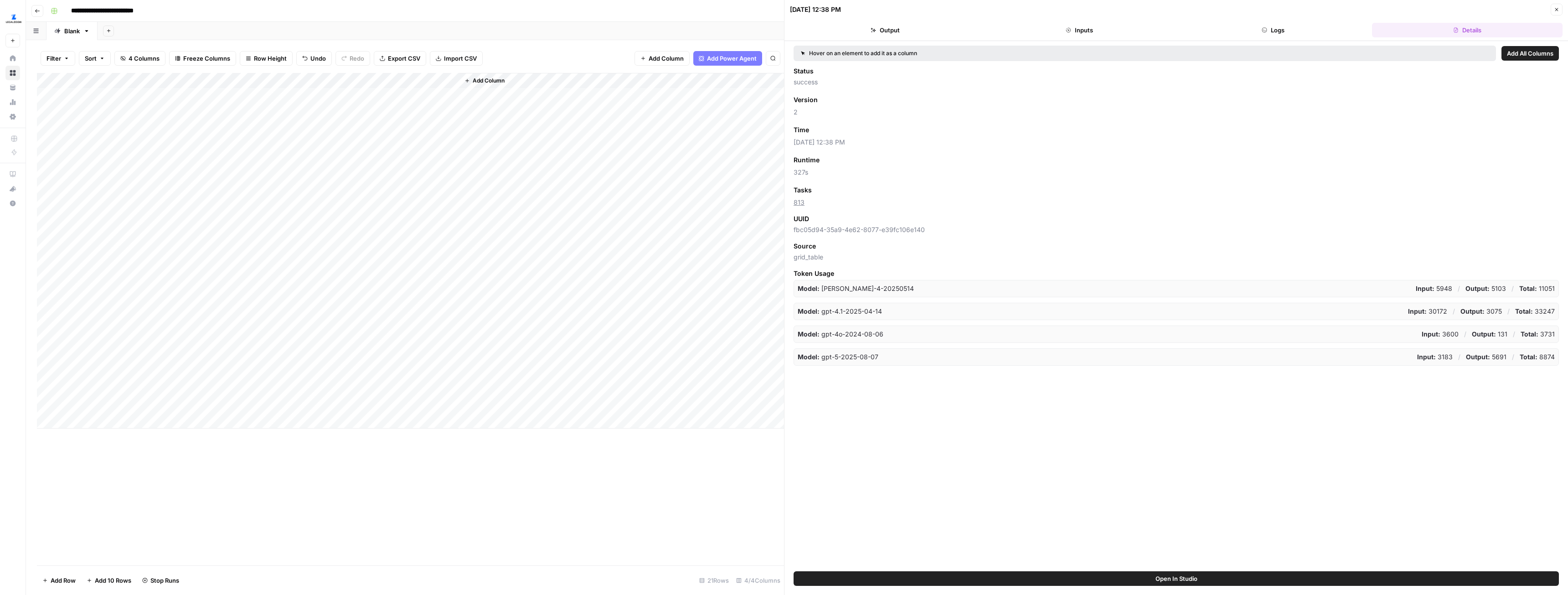
click at [872, 32] on icon "button" at bounding box center [873, 30] width 5 height 5
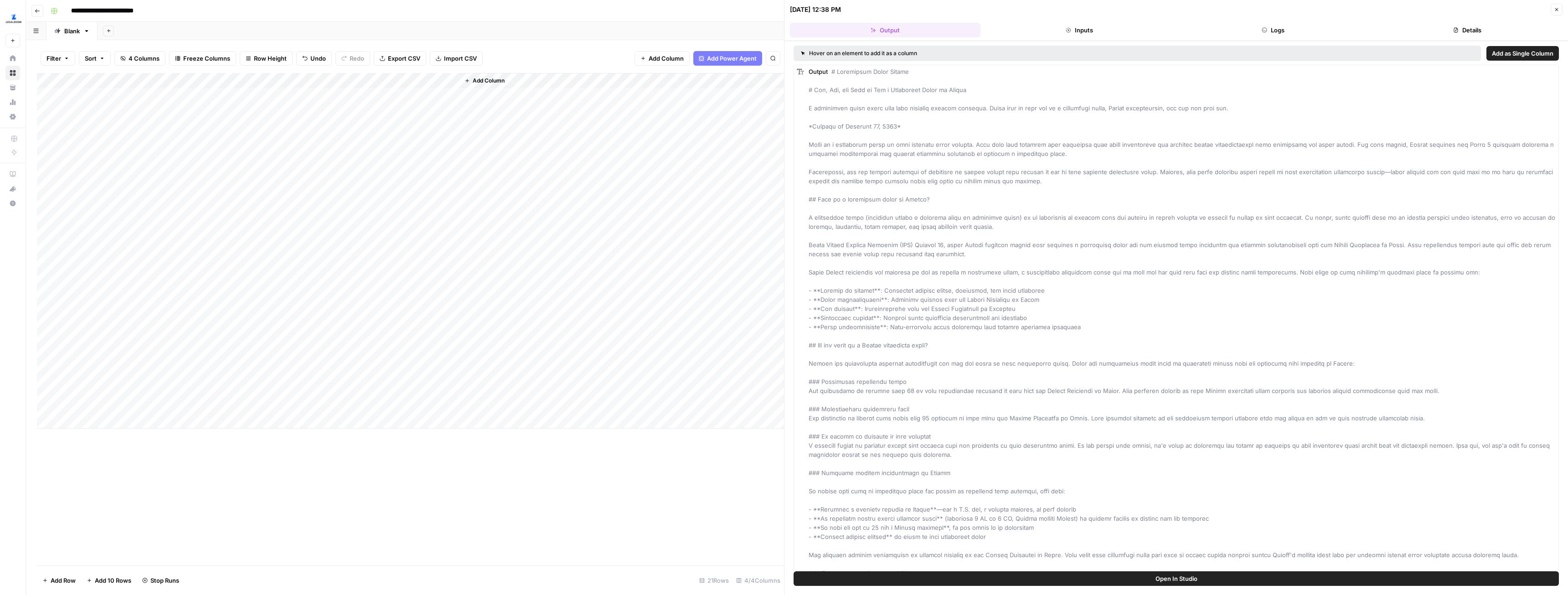
click at [1203, 580] on button "Open In Studio" at bounding box center [1176, 579] width 765 height 15
click at [1297, 29] on button "Logs" at bounding box center [1273, 30] width 191 height 15
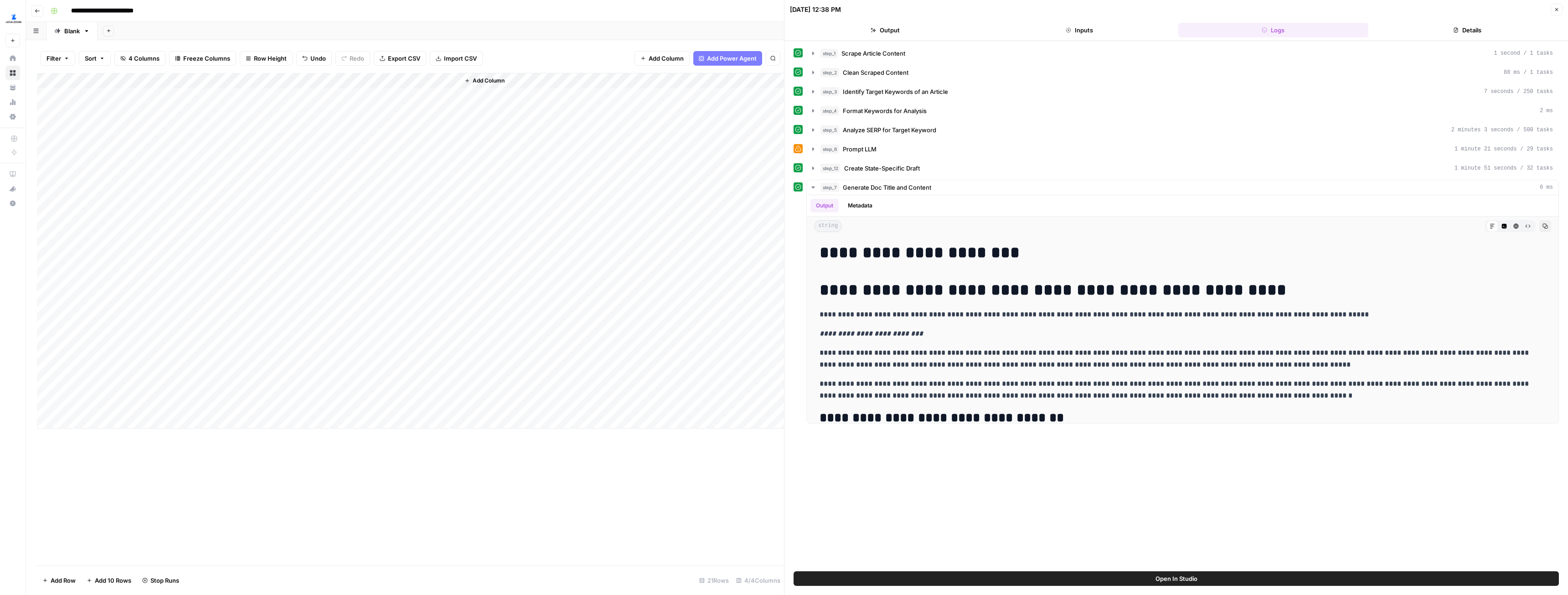
click at [1557, 6] on button "Close" at bounding box center [1556, 9] width 12 height 12
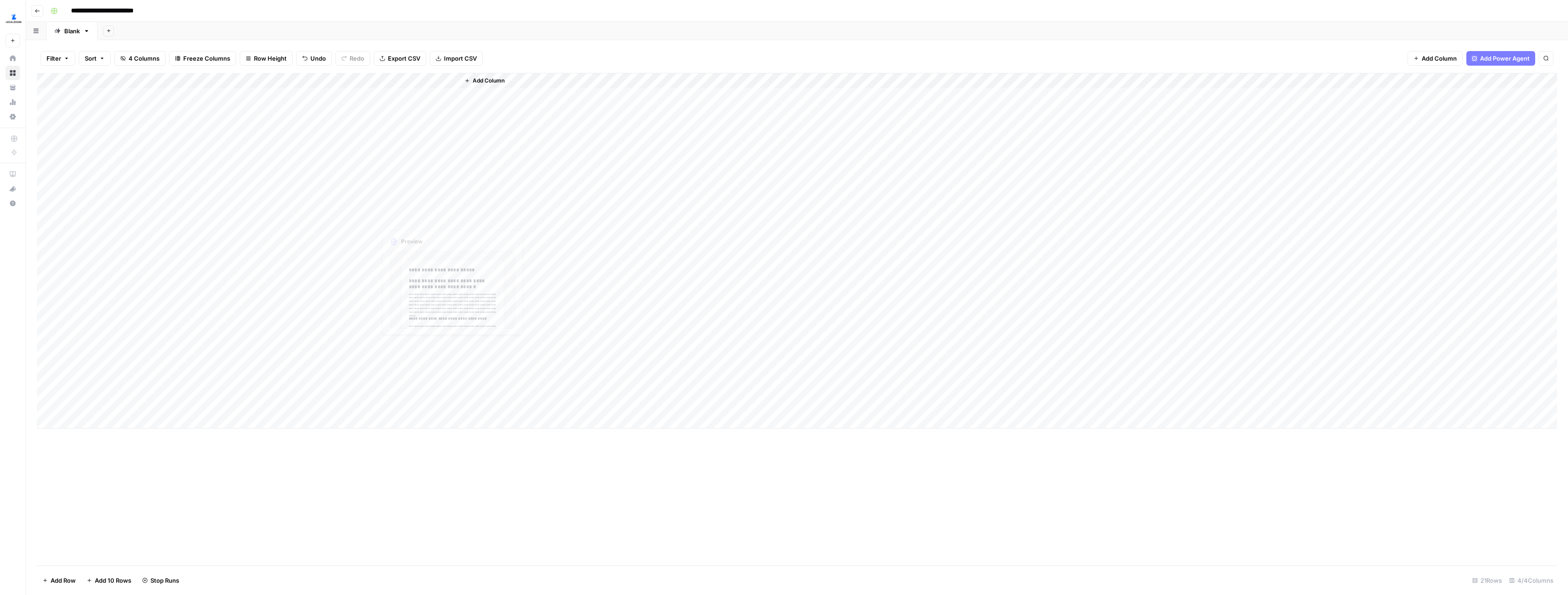
click at [352, 188] on div "Add Column" at bounding box center [797, 251] width 1520 height 356
click at [369, 190] on div "Add Column" at bounding box center [797, 251] width 1520 height 356
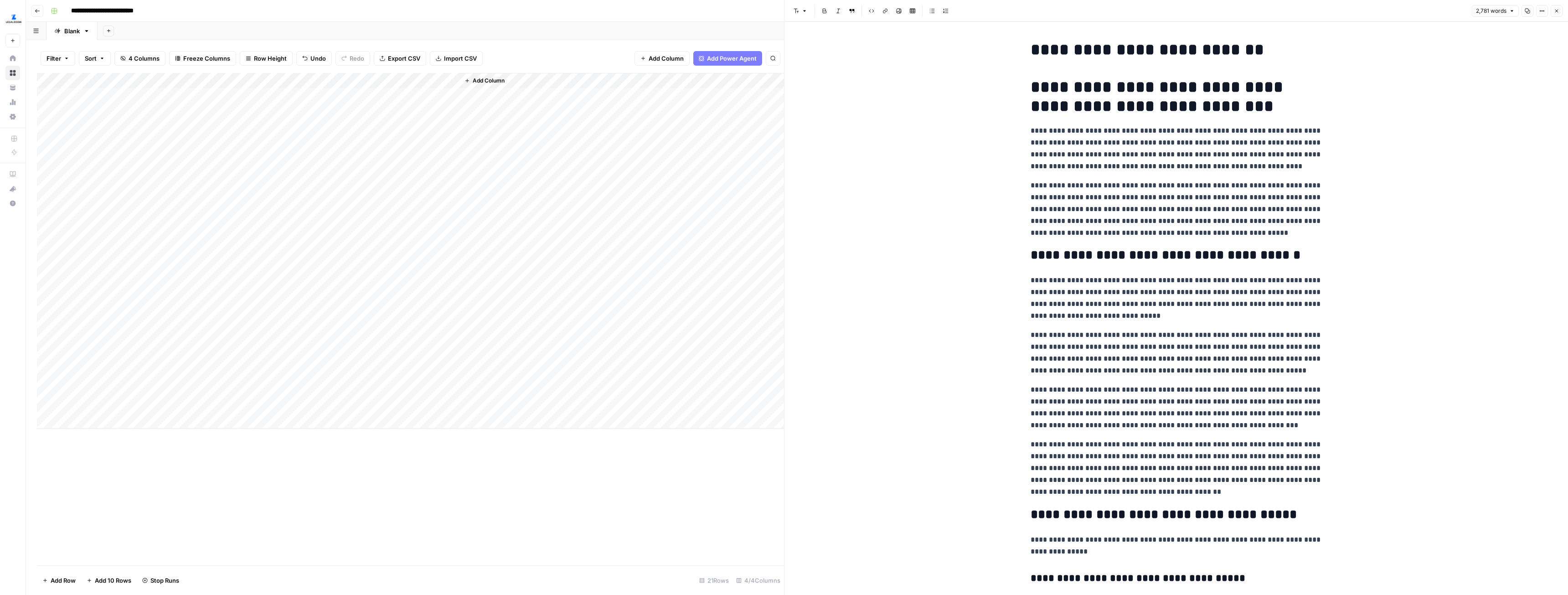
click at [1110, 181] on p "**********" at bounding box center [1176, 209] width 292 height 59
copy div "**********"
click at [1250, 169] on p "**********" at bounding box center [1176, 149] width 292 height 48
copy div "**********"
